Goal: Download file/media

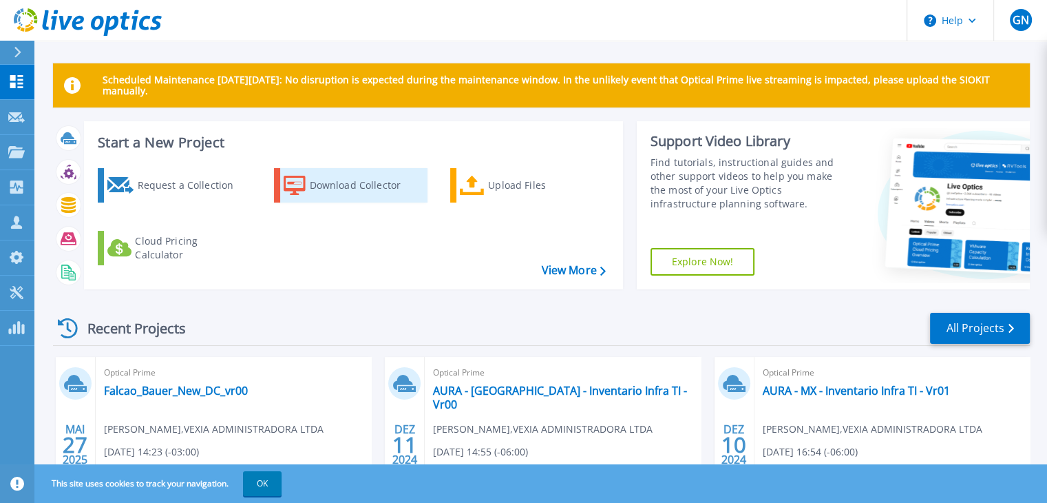
drag, startPoint x: 325, startPoint y: 187, endPoint x: 338, endPoint y: 191, distance: 13.7
click at [325, 187] on div "Download Collector" at bounding box center [365, 185] width 110 height 28
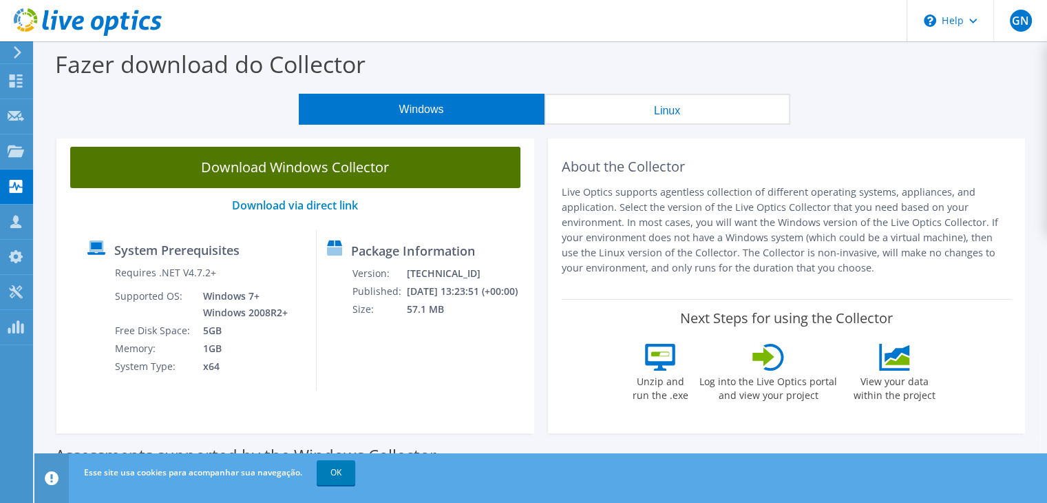
click at [348, 171] on link "Download Windows Collector" at bounding box center [295, 167] width 450 height 41
